Goal: Transaction & Acquisition: Purchase product/service

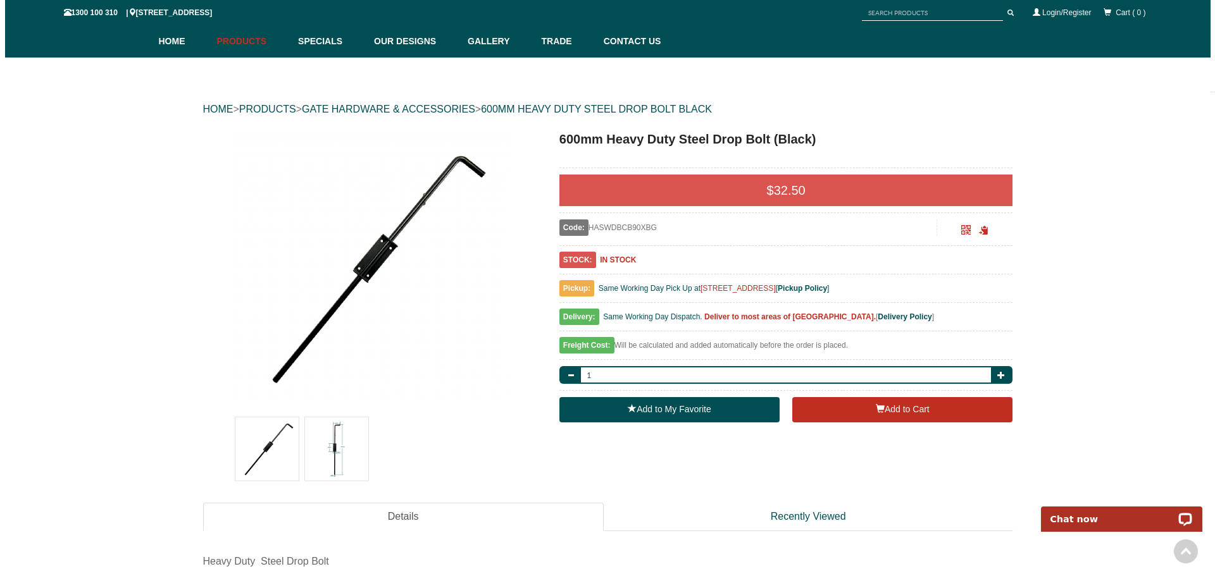
scroll to position [63, 0]
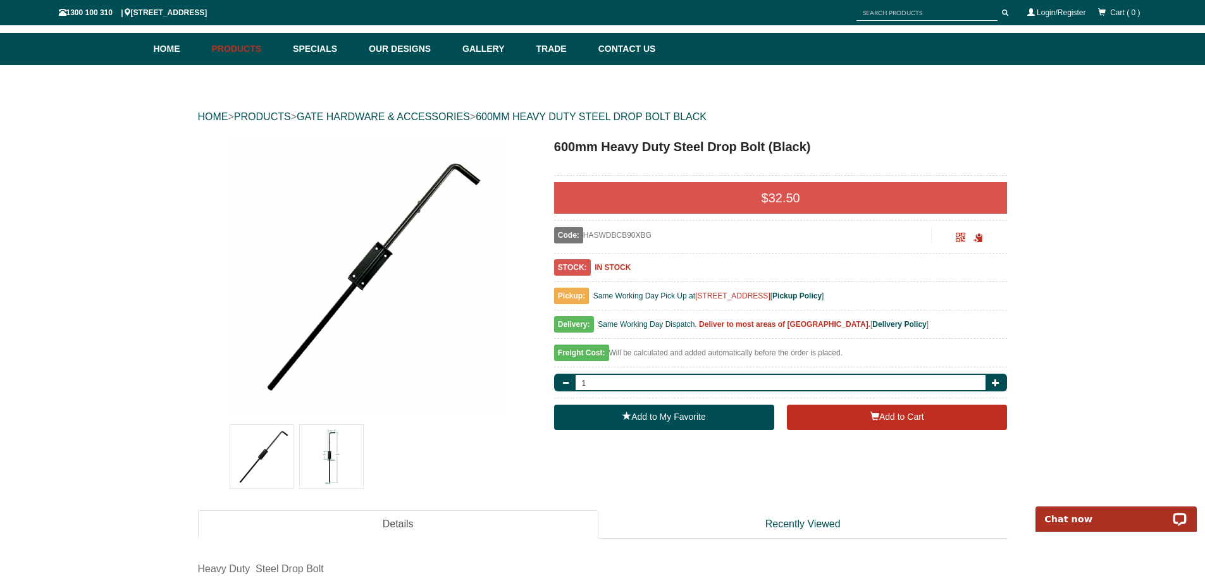
click at [334, 451] on img at bounding box center [331, 456] width 63 height 63
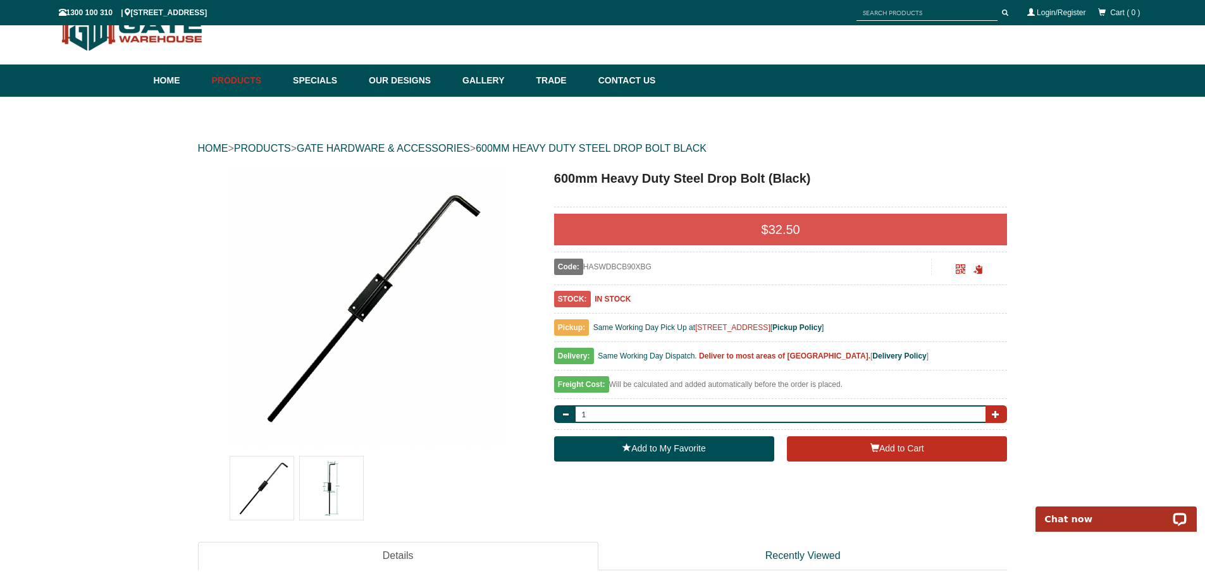
click at [1000, 411] on span "button" at bounding box center [996, 415] width 8 height 8
click at [1001, 411] on button "button" at bounding box center [997, 415] width 22 height 18
click at [1002, 411] on button "button" at bounding box center [997, 415] width 22 height 18
type input "4"
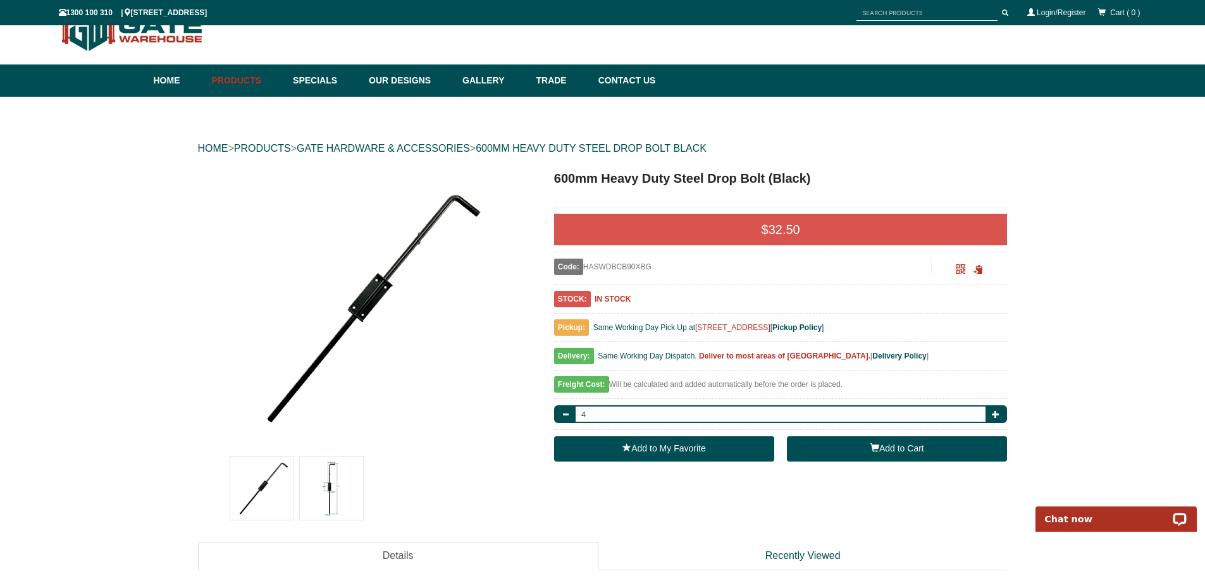
click at [899, 445] on button "Add to Cart" at bounding box center [897, 449] width 220 height 25
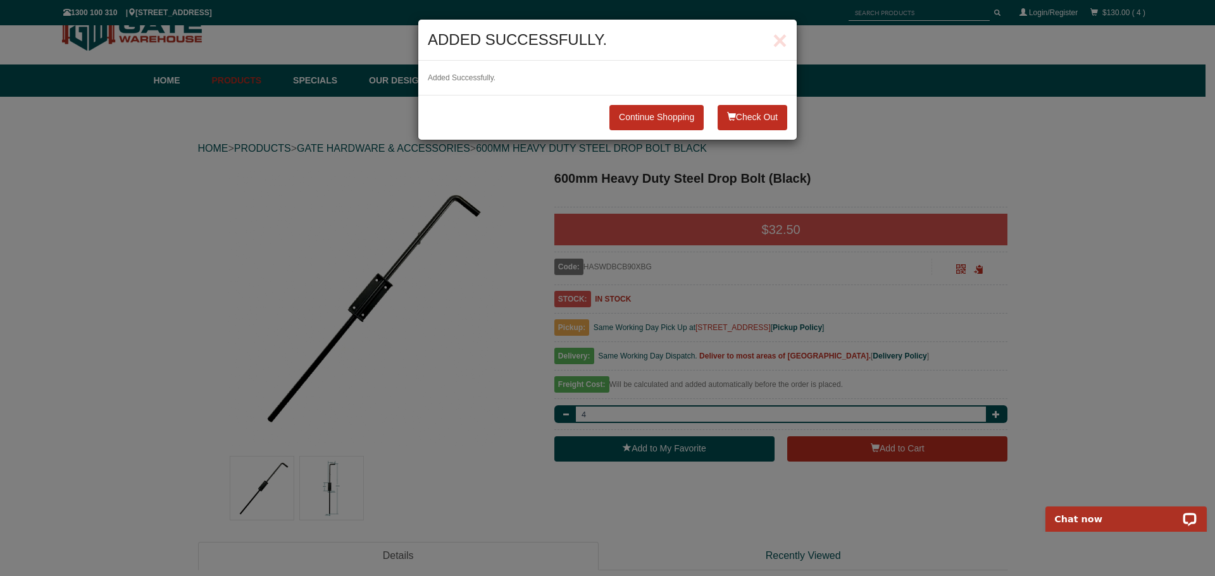
click at [738, 110] on button "Check Out" at bounding box center [753, 117] width 70 height 25
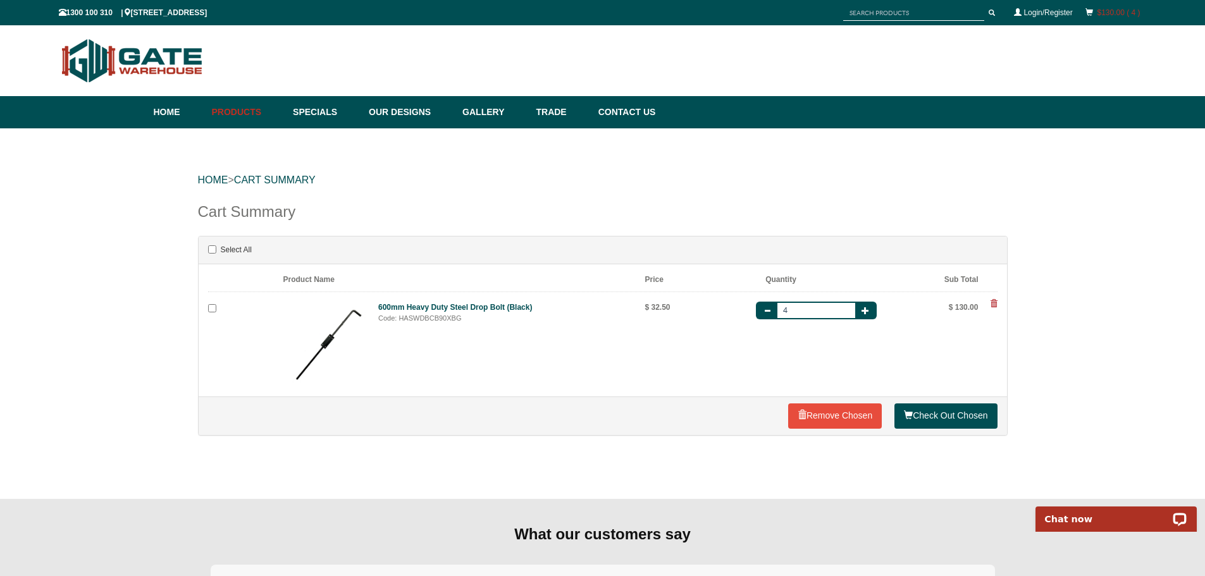
click at [1105, 10] on link "$130.00 ( 4 )" at bounding box center [1118, 12] width 43 height 9
click at [1107, 14] on link "$130.00 ( 4 )" at bounding box center [1118, 12] width 43 height 9
click at [943, 414] on link "Check Out Chosen" at bounding box center [946, 416] width 103 height 25
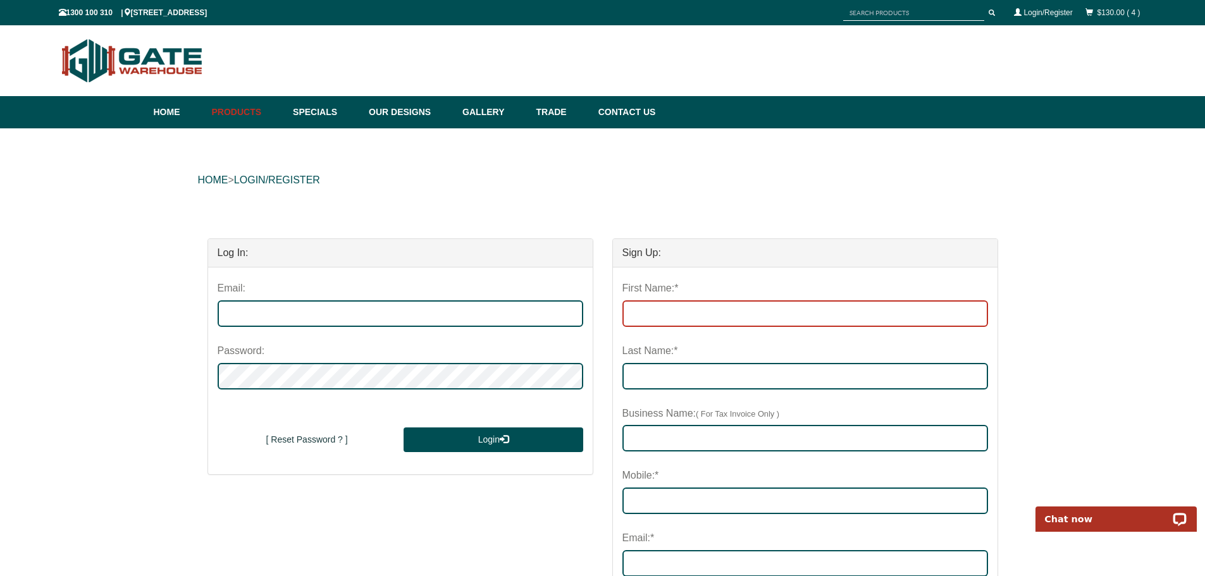
click at [693, 316] on input "First Name:*" at bounding box center [806, 314] width 366 height 27
type input "luke"
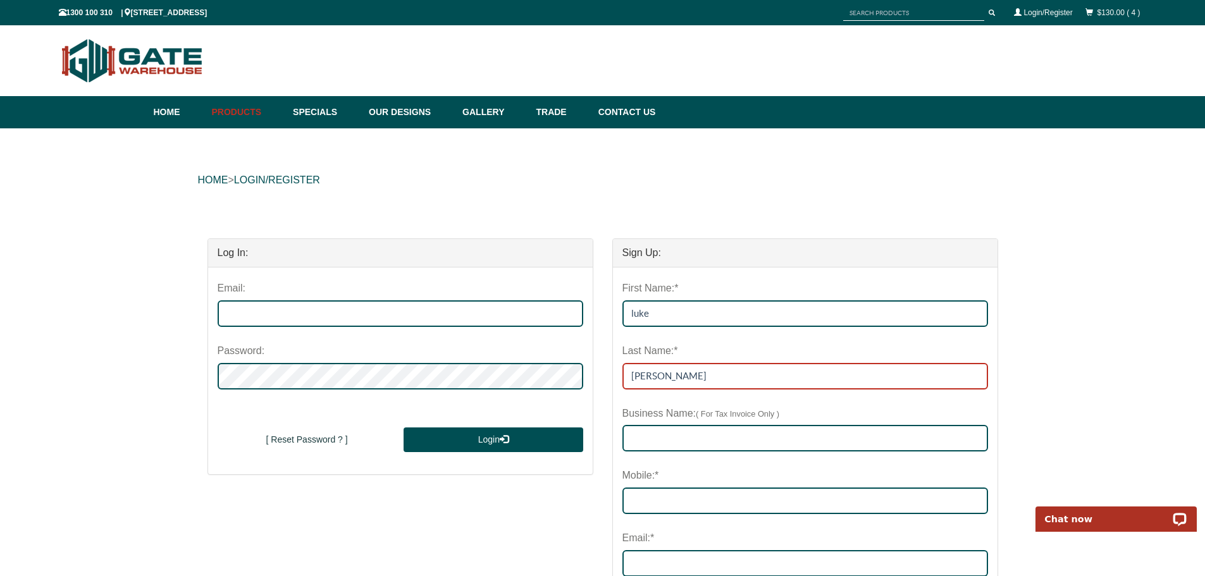
type input "[PERSON_NAME]"
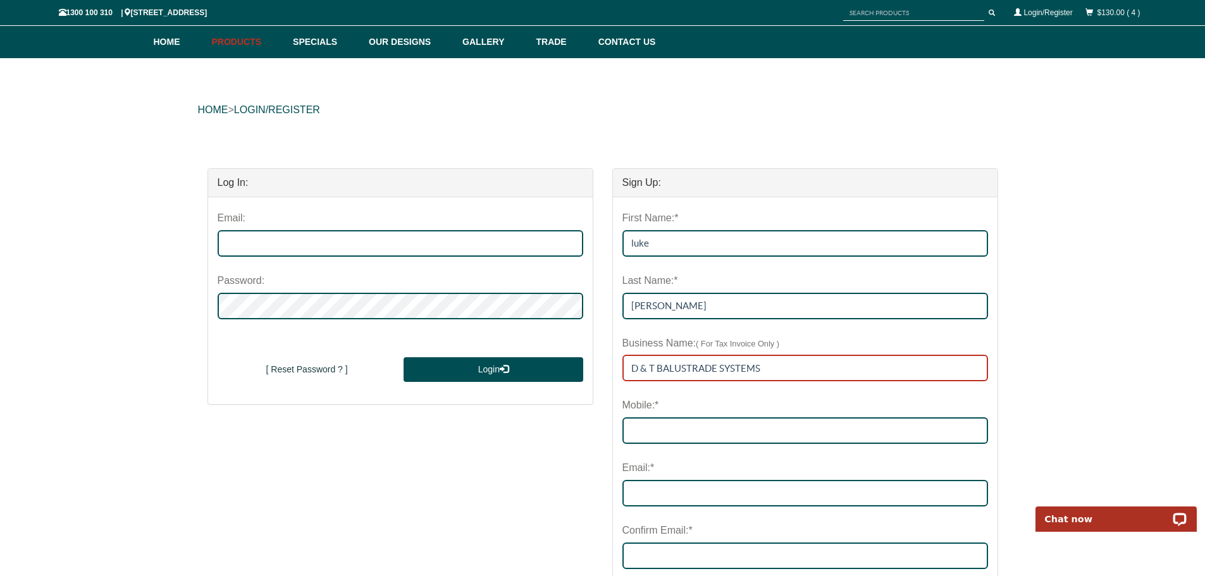
scroll to position [253, 0]
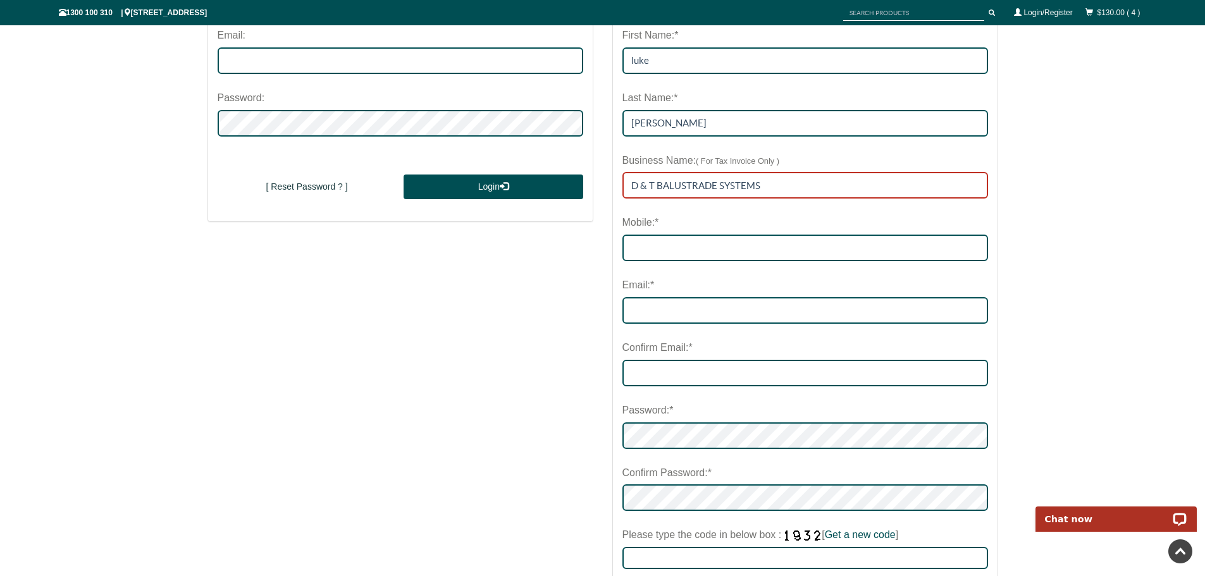
type input "D & T BALUSTRADE SYSTEMS"
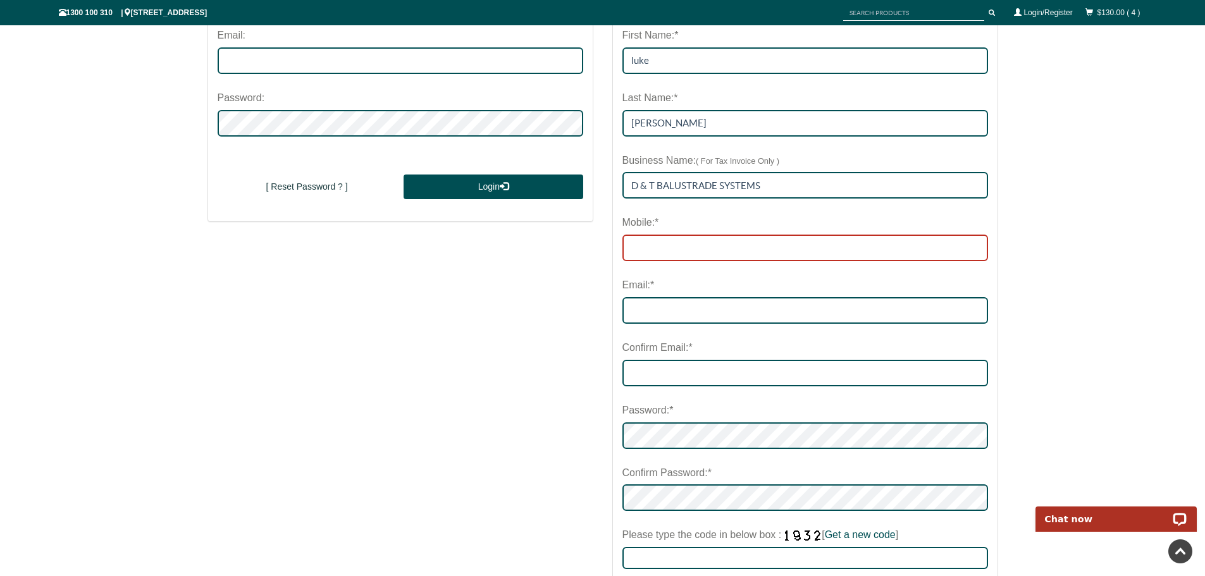
click at [683, 245] on input "Mobile:*" at bounding box center [806, 248] width 366 height 27
type input "0439630684"
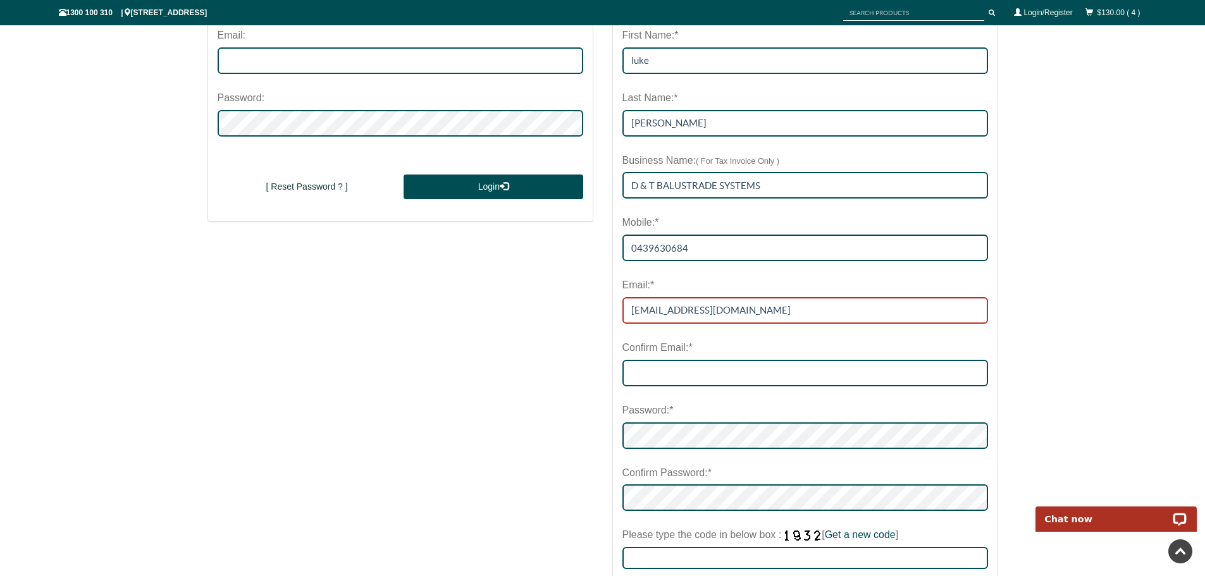
type input "[EMAIL_ADDRESS][DOMAIN_NAME]"
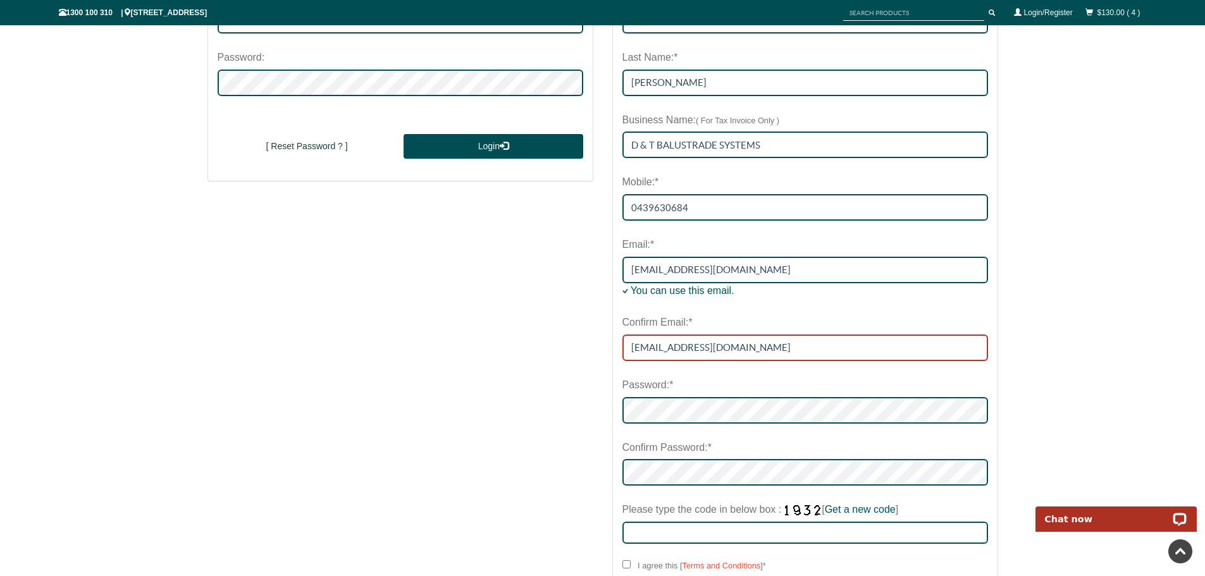
scroll to position [316, 0]
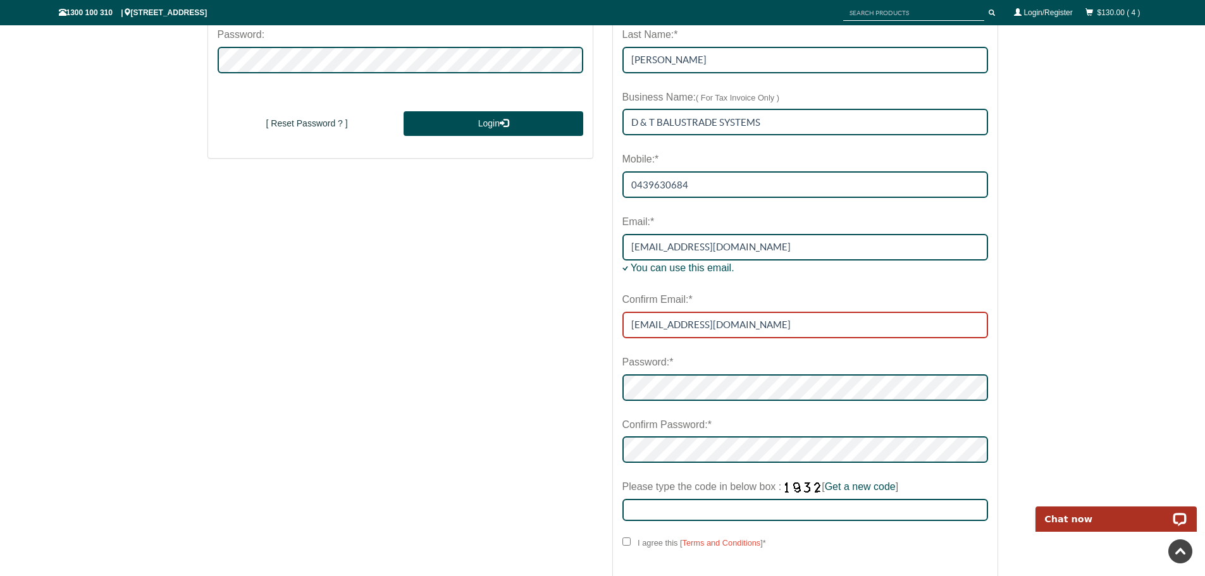
type input "[EMAIL_ADDRESS][DOMAIN_NAME]"
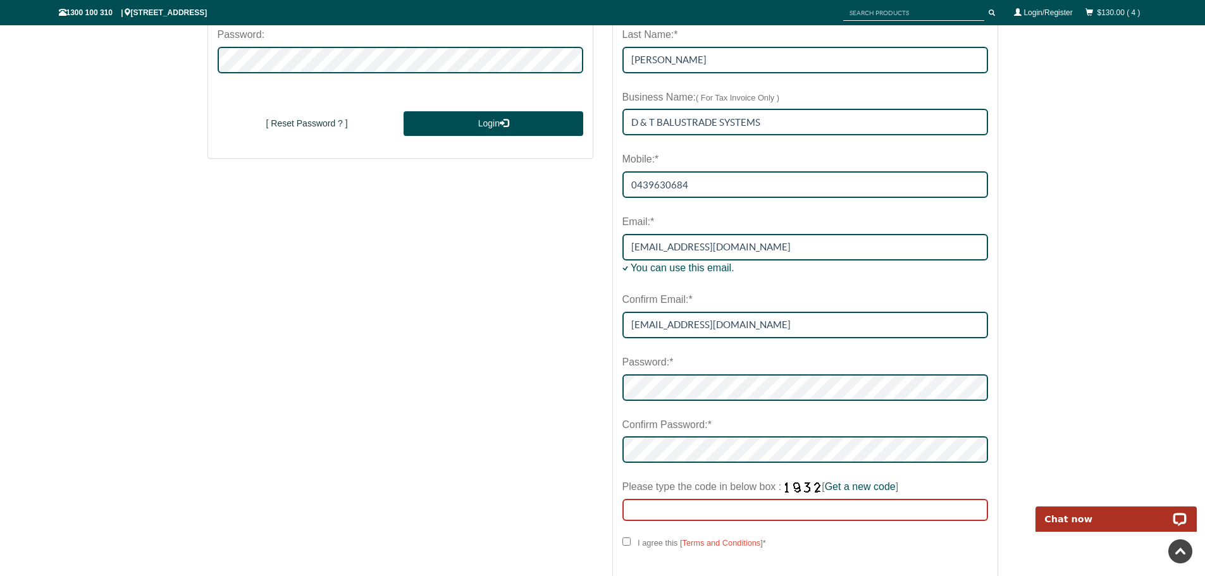
click at [736, 509] on input "Please type the code in below box : [ Get a new code ]" at bounding box center [806, 510] width 366 height 22
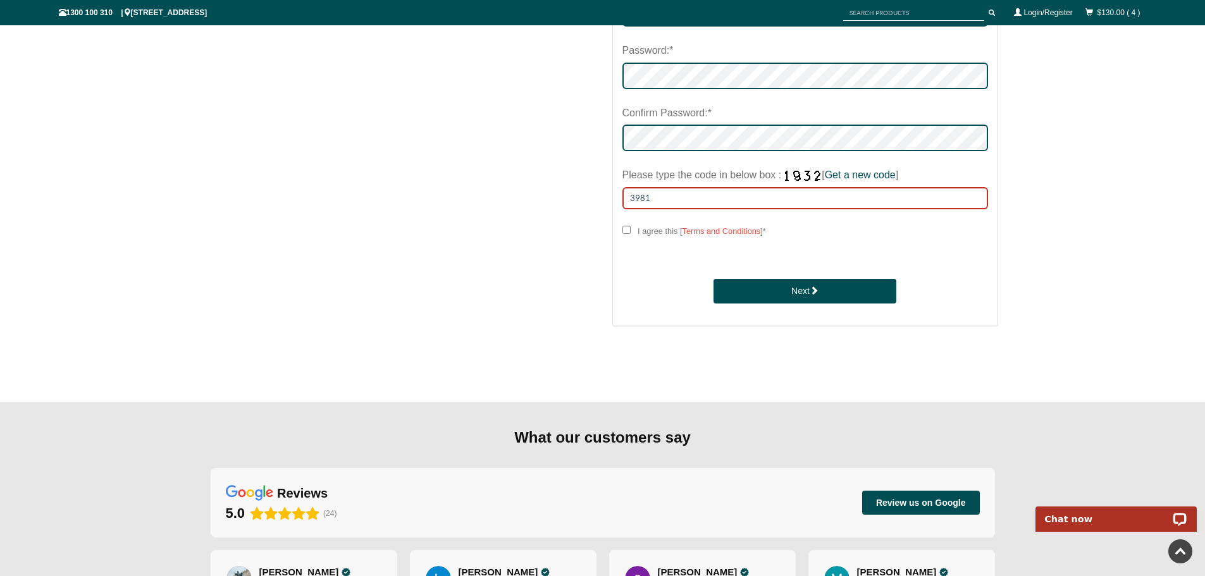
scroll to position [633, 0]
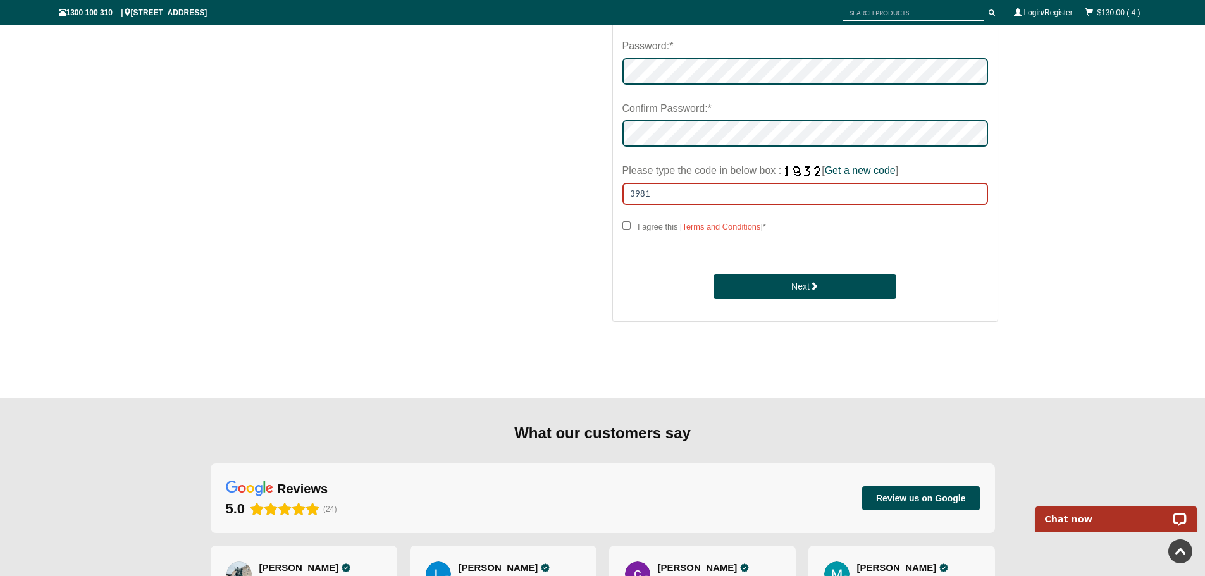
type input "3981"
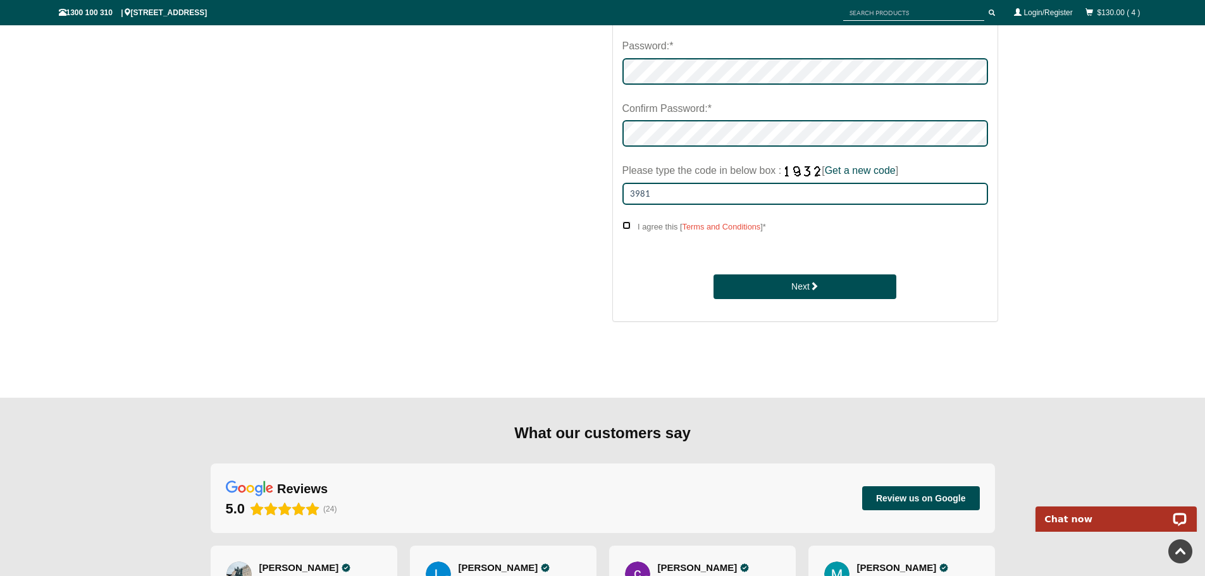
click at [626, 222] on input "I agree this [ Terms and Conditions ] *" at bounding box center [627, 225] width 8 height 8
checkbox input "****"
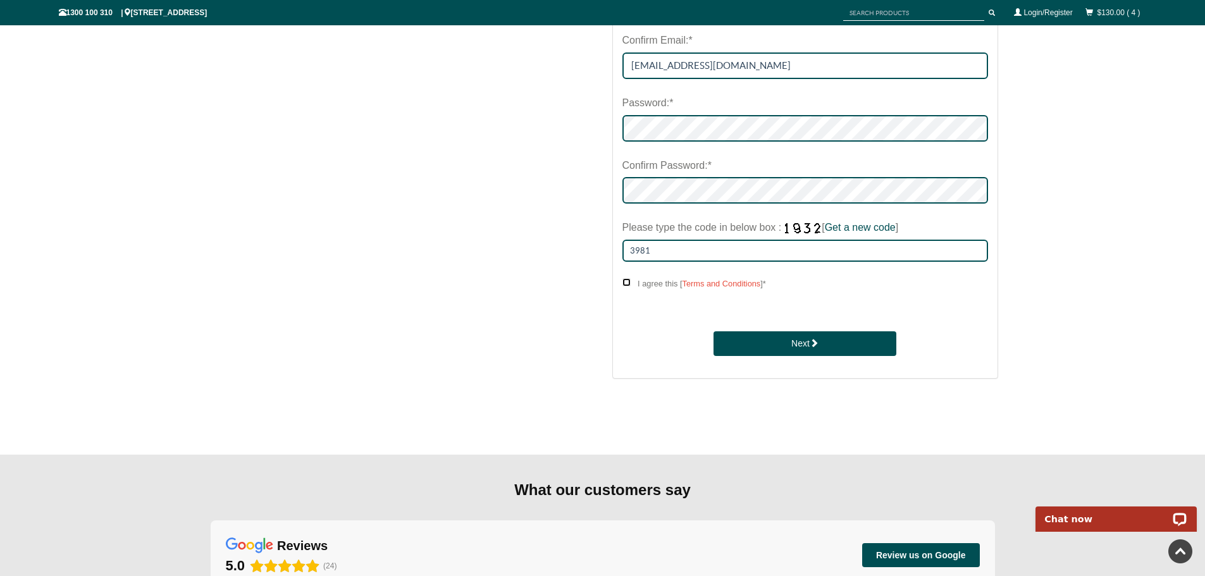
scroll to position [506, 0]
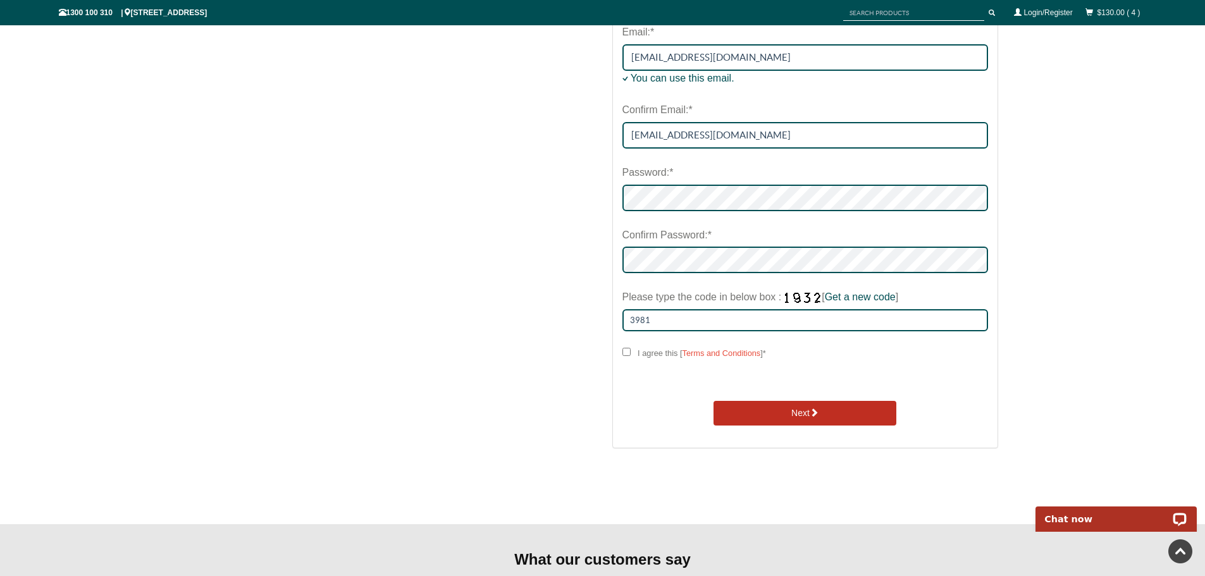
click at [774, 420] on button "Next" at bounding box center [805, 413] width 183 height 25
